Goal: Task Accomplishment & Management: Manage account settings

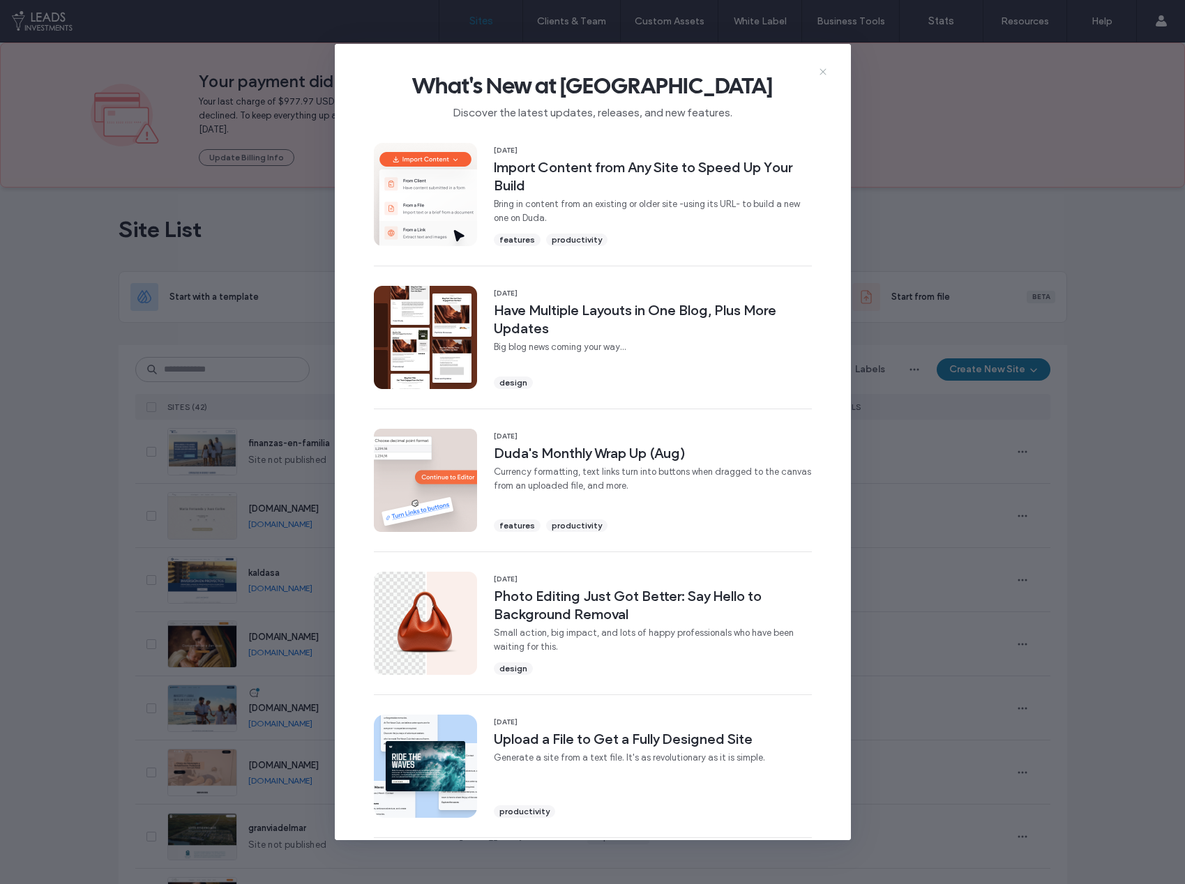
click at [822, 69] on icon at bounding box center [822, 71] width 11 height 11
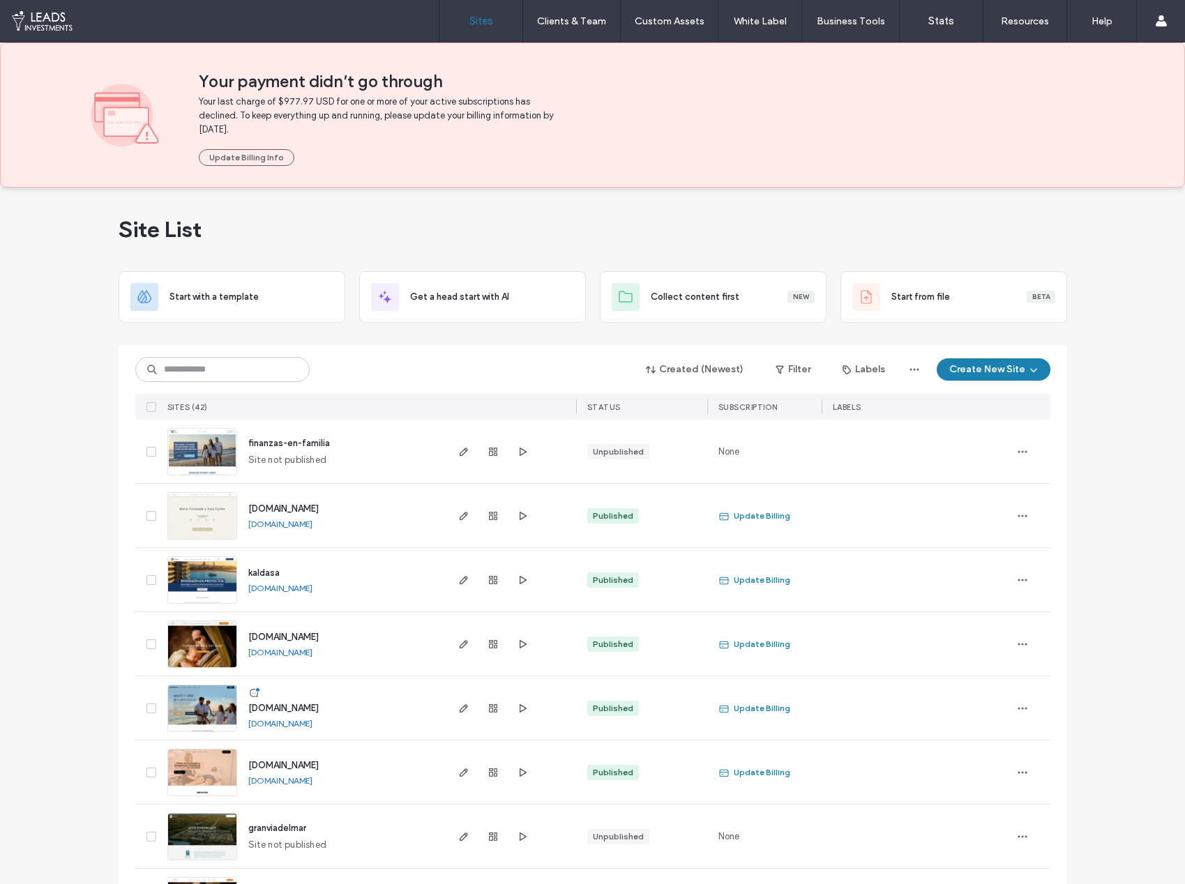
click at [222, 462] on img at bounding box center [202, 476] width 68 height 95
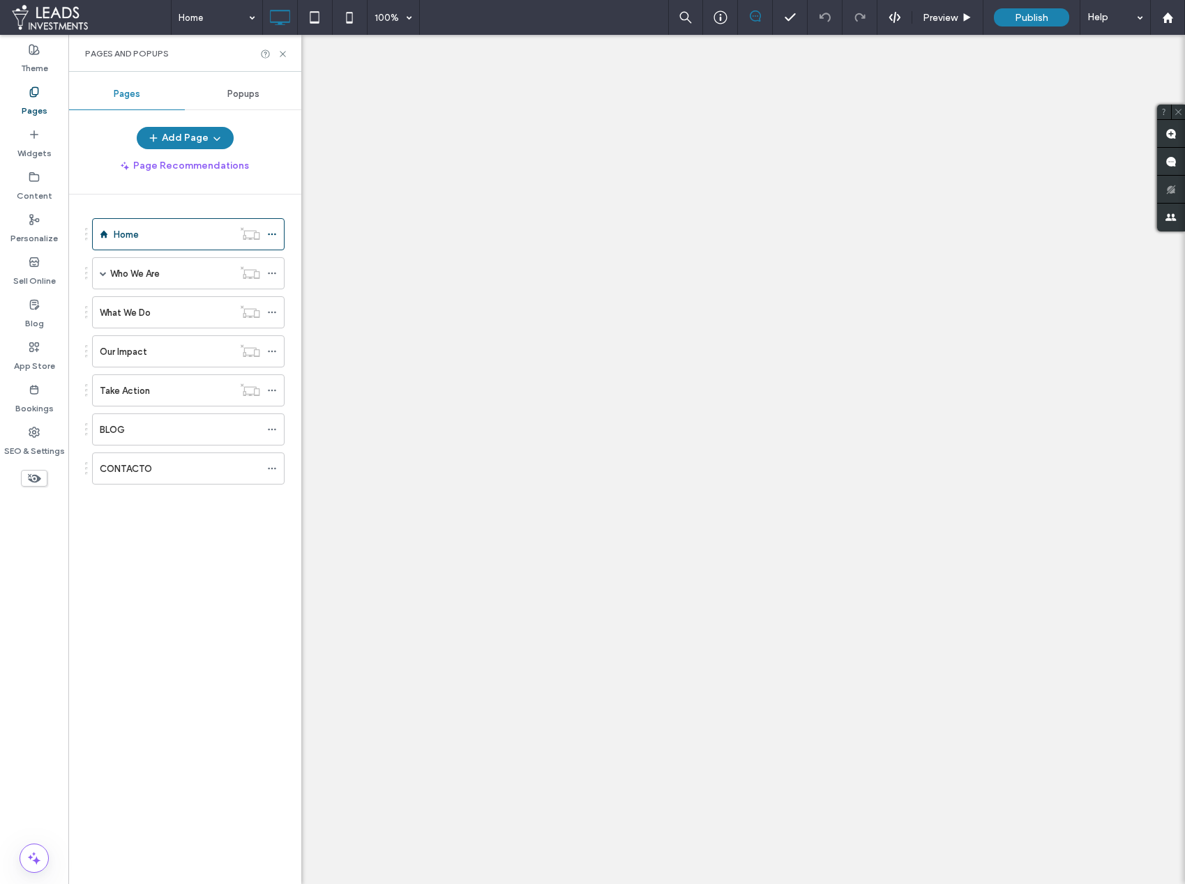
click at [106, 273] on span at bounding box center [103, 273] width 7 height 7
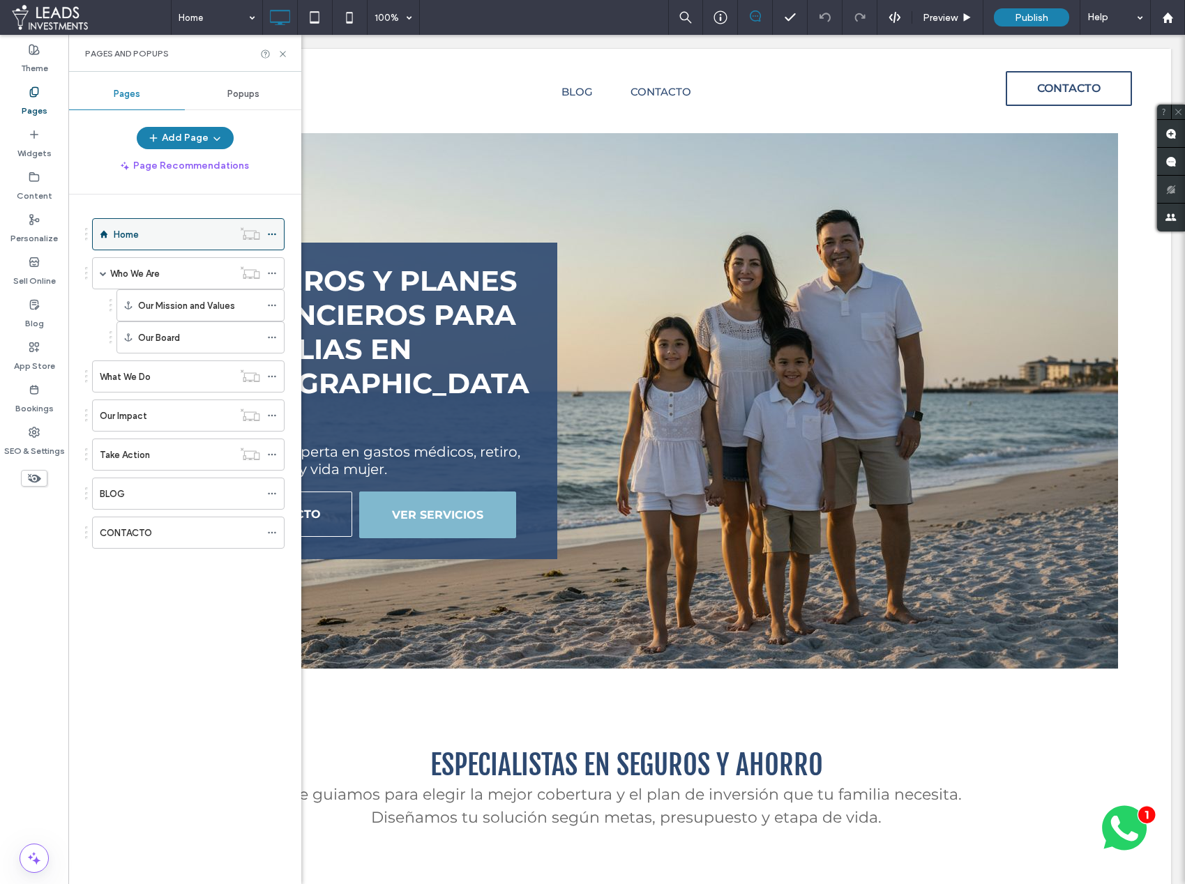
click at [149, 237] on div "Home" at bounding box center [173, 234] width 119 height 15
drag, startPoint x: 285, startPoint y: 52, endPoint x: 246, endPoint y: 128, distance: 84.8
click at [285, 52] on icon at bounding box center [282, 54] width 10 height 10
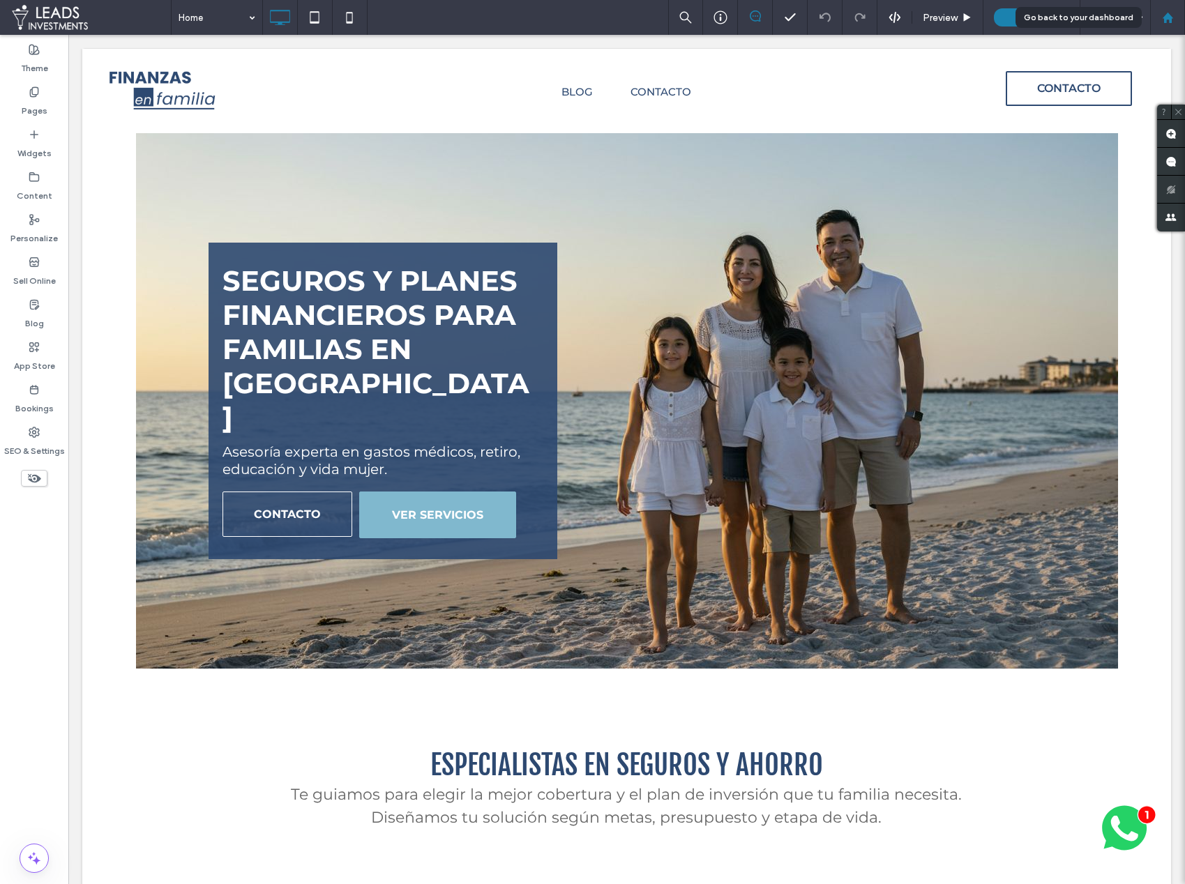
click at [1162, 19] on icon at bounding box center [1168, 18] width 12 height 12
